Goal: Find specific page/section: Find specific page/section

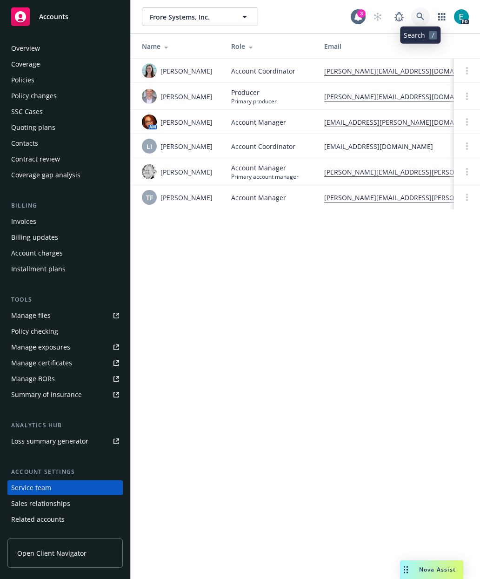
click at [422, 15] on icon at bounding box center [420, 17] width 8 height 8
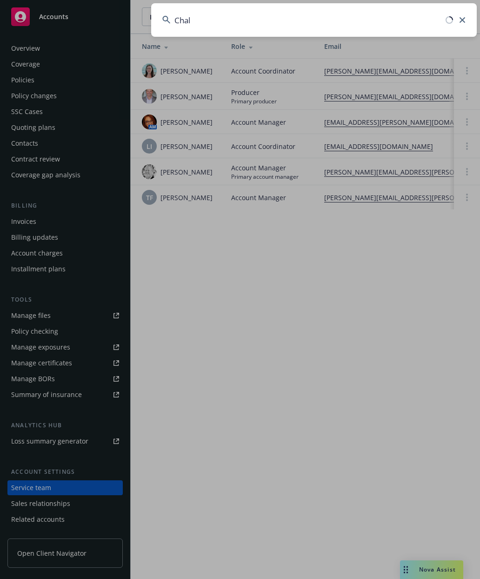
type input "Chalk"
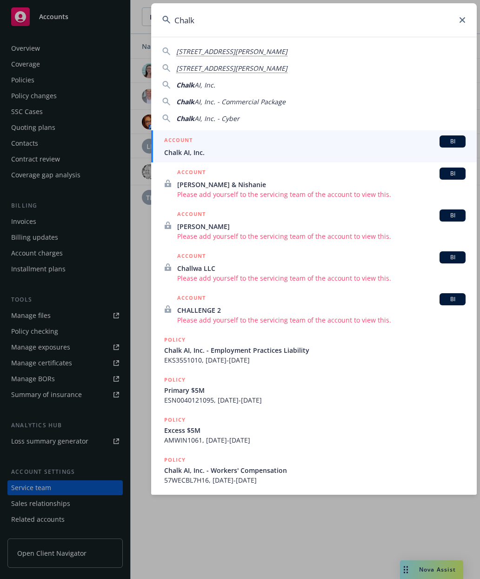
click at [175, 146] on h5 "ACCOUNT" at bounding box center [178, 140] width 28 height 11
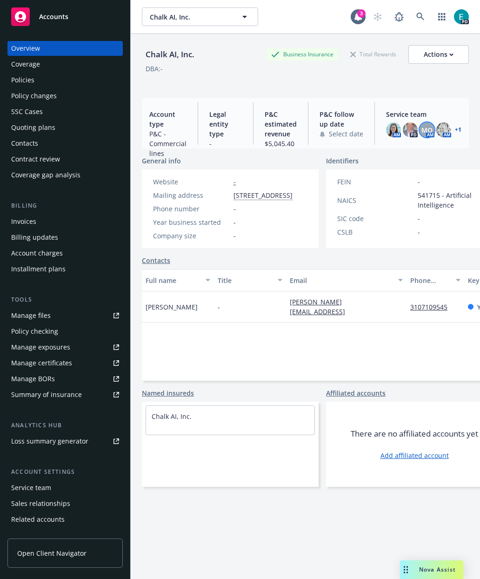
click at [433, 130] on div "MQ" at bounding box center [427, 129] width 15 height 15
click at [459, 133] on link "+ 1" at bounding box center [458, 130] width 7 height 6
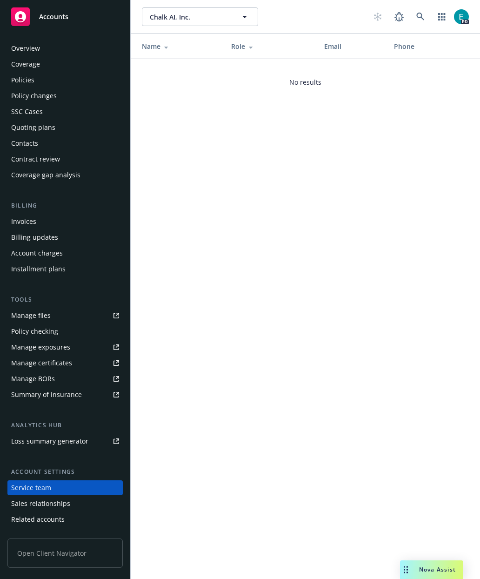
scroll to position [74, 0]
